Goal: Information Seeking & Learning: Learn about a topic

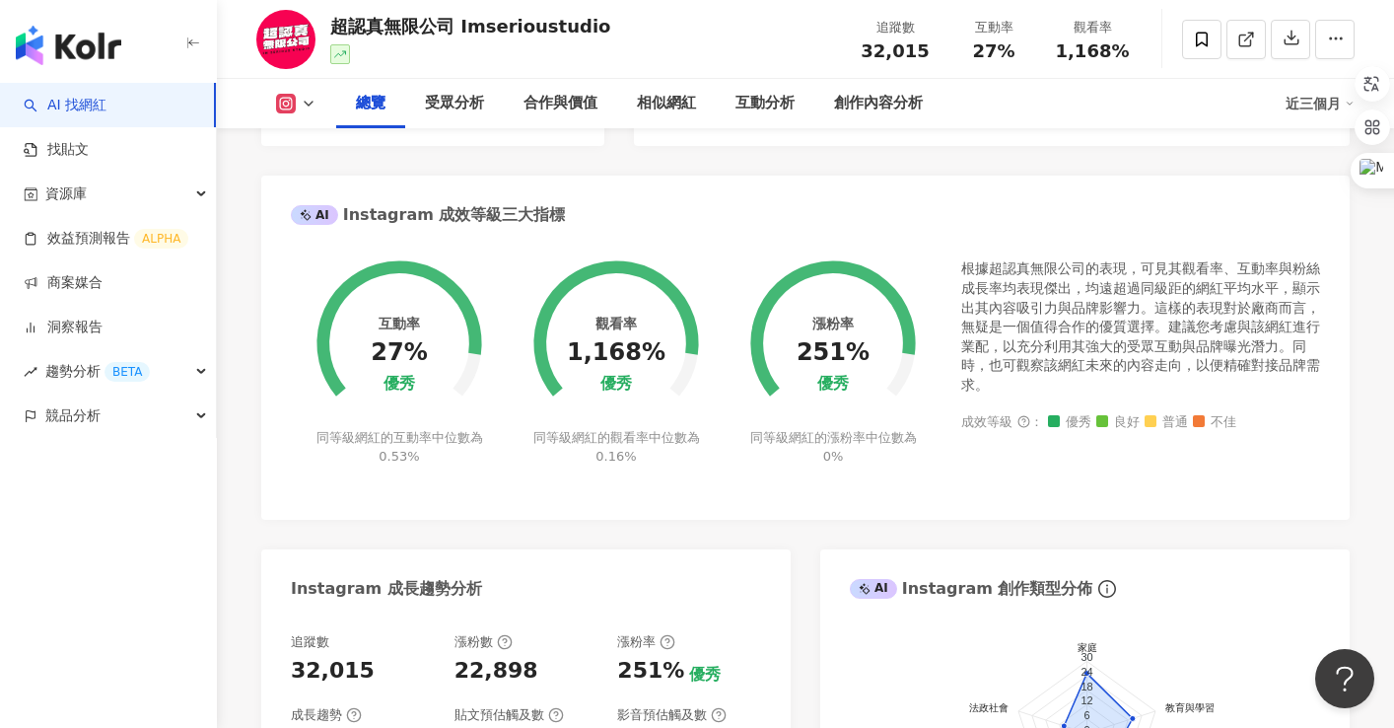
scroll to position [592, 0]
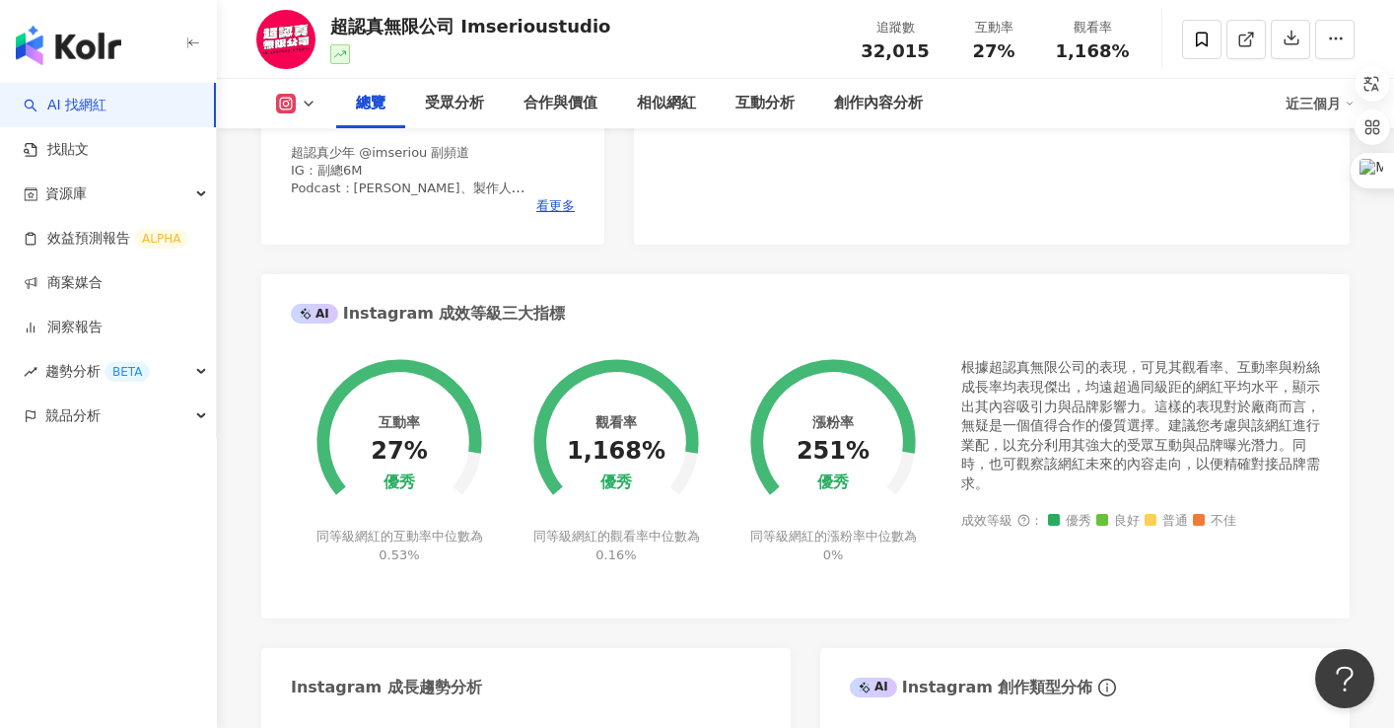
click at [764, 207] on div "87 K-Score : 良好 近期一到三個月發文頻率正常，且漲粉率與互動率高。 查看說明 追蹤數 32,015 互動率 27% 優秀 觀看率 1,168% …" at bounding box center [992, 14] width 716 height 461
click at [747, 194] on div "87 K-Score : 良好 近期一到三個月發文頻率正常，且漲粉率與互動率高。 查看說明 追蹤數 32,015 互動率 27% 優秀 觀看率 1,168% …" at bounding box center [992, 14] width 716 height 461
click at [779, 211] on div "87 K-Score : 良好 近期一到三個月發文頻率正常，且漲粉率與互動率高。 查看說明 追蹤數 32,015 互動率 27% 優秀 觀看率 1,168% …" at bounding box center [992, 14] width 716 height 461
click at [1023, 310] on div "AI Instagram 成效等級三大指標" at bounding box center [805, 306] width 1089 height 64
click at [723, 195] on div "87 K-Score : 良好 近期一到三個月發文頻率正常，且漲粉率與互動率高。 查看說明 追蹤數 32,015 互動率 27% 優秀 觀看率 1,168% …" at bounding box center [992, 14] width 716 height 461
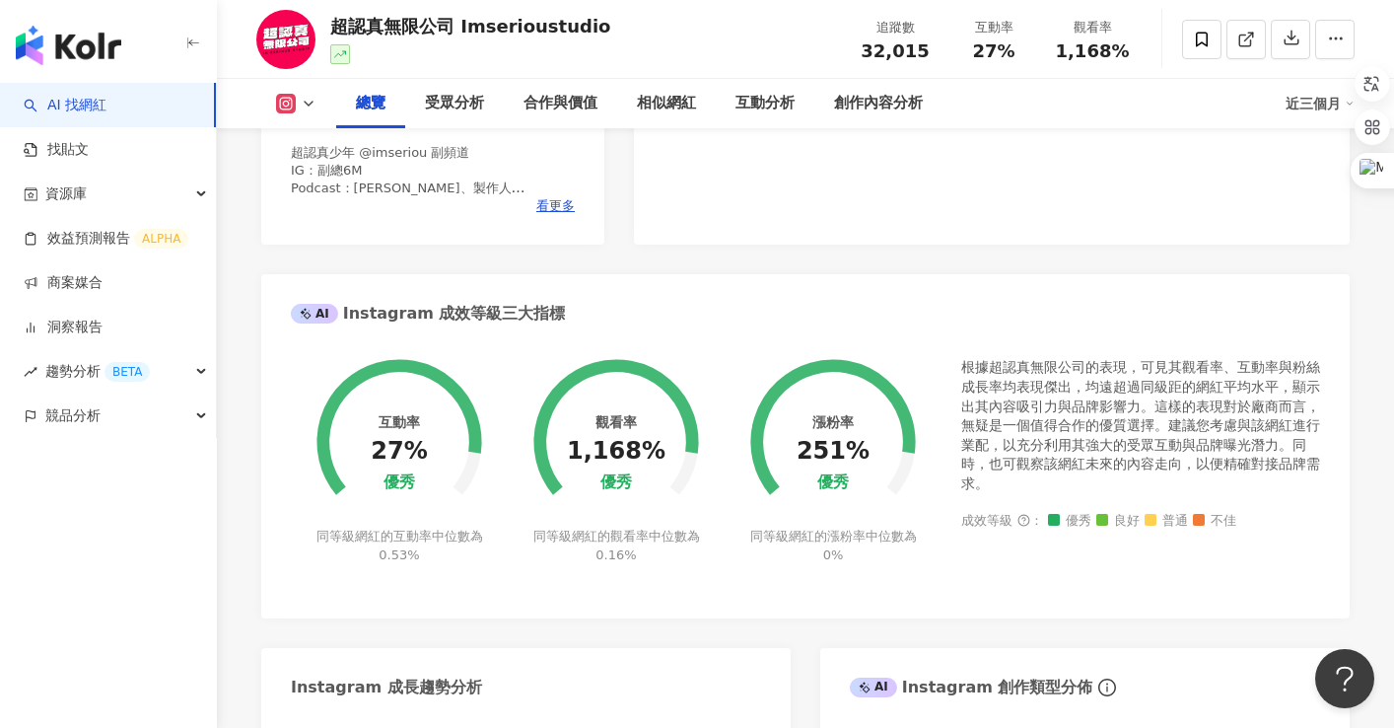
click at [791, 36] on div "超認真無限公司 Imserioustudio 追蹤數 32,015 互動率 27% 觀看率 1,168%" at bounding box center [805, 39] width 1177 height 78
click at [730, 44] on div "超認真無限公司 Imserioustudio 追蹤數 32,015 互動率 27% 觀看率 1,168%" at bounding box center [805, 39] width 1177 height 78
click at [745, 39] on div "超認真無限公司 Imserioustudio 追蹤數 32,015 互動率 27% 觀看率 1,168%" at bounding box center [805, 39] width 1177 height 78
click at [700, 269] on div "Instagram 網紅基本資料 性別 其他 主要語言 繁體中文 95.8% 網紅類型 Podcast · 藝術與娛樂 · 日常話題 · 教育與學習 · 家庭…" at bounding box center [805, 494] width 1089 height 1549
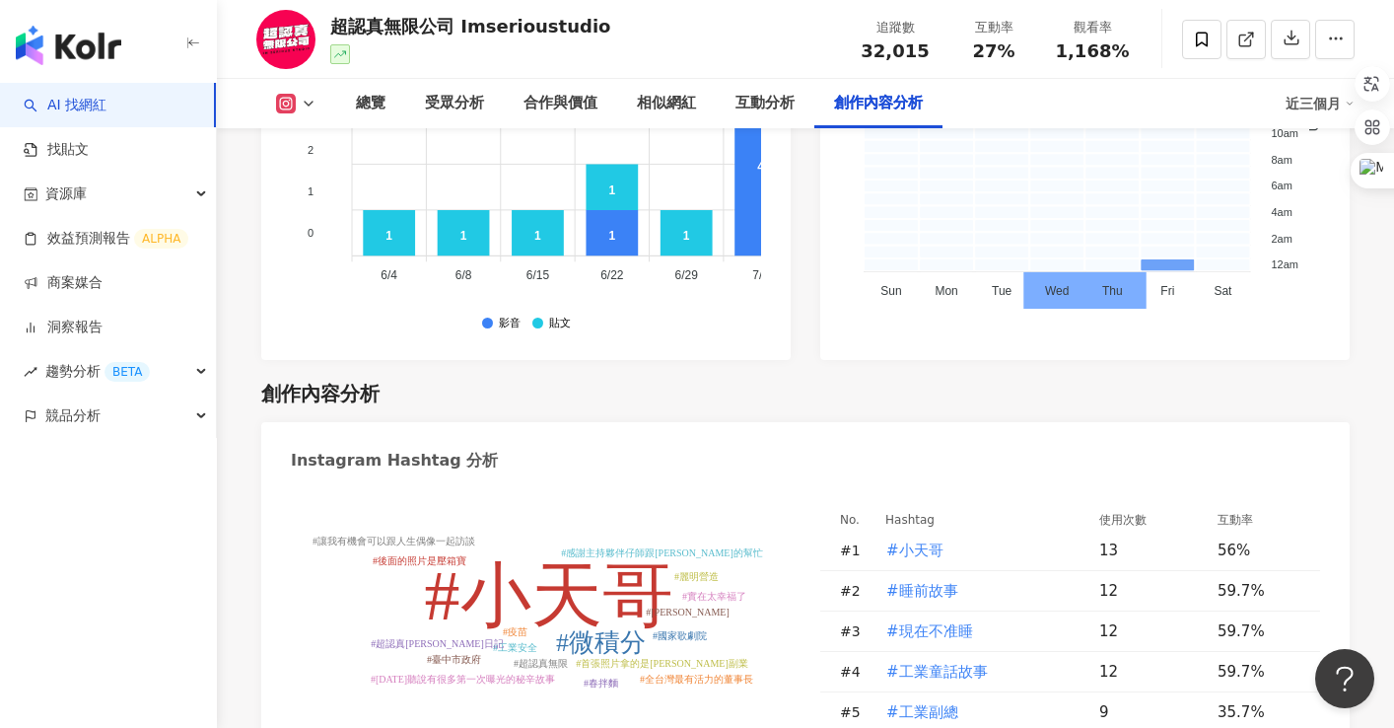
scroll to position [5523, 0]
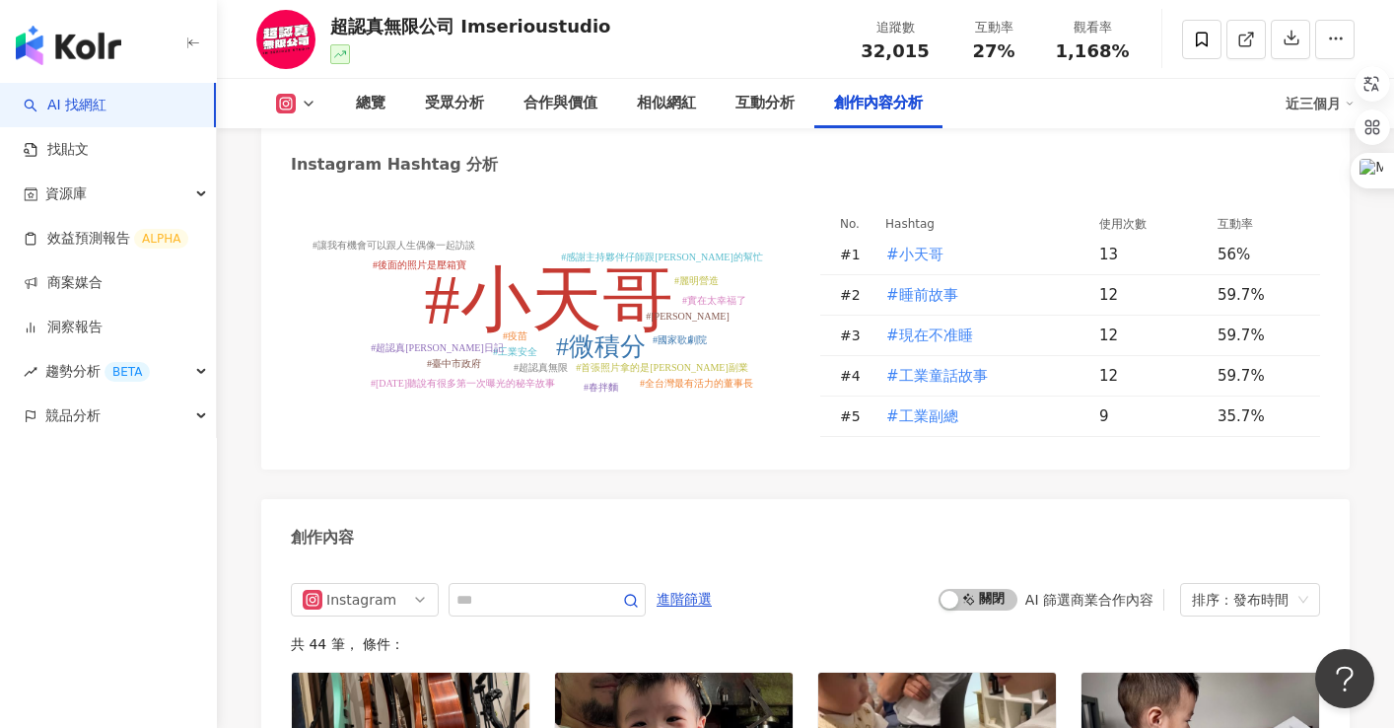
drag, startPoint x: 260, startPoint y: 407, endPoint x: 483, endPoint y: 360, distance: 227.8
